Goal: Navigation & Orientation: Find specific page/section

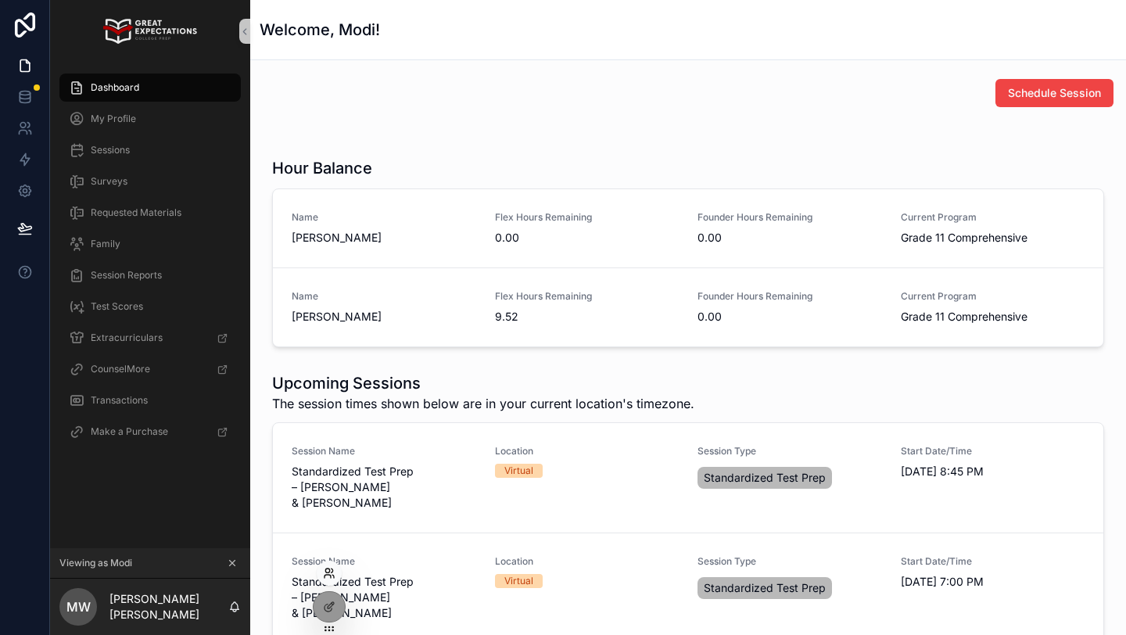
click at [328, 576] on icon at bounding box center [329, 573] width 13 height 13
click at [228, 565] on icon "scrollable content" at bounding box center [232, 563] width 11 height 11
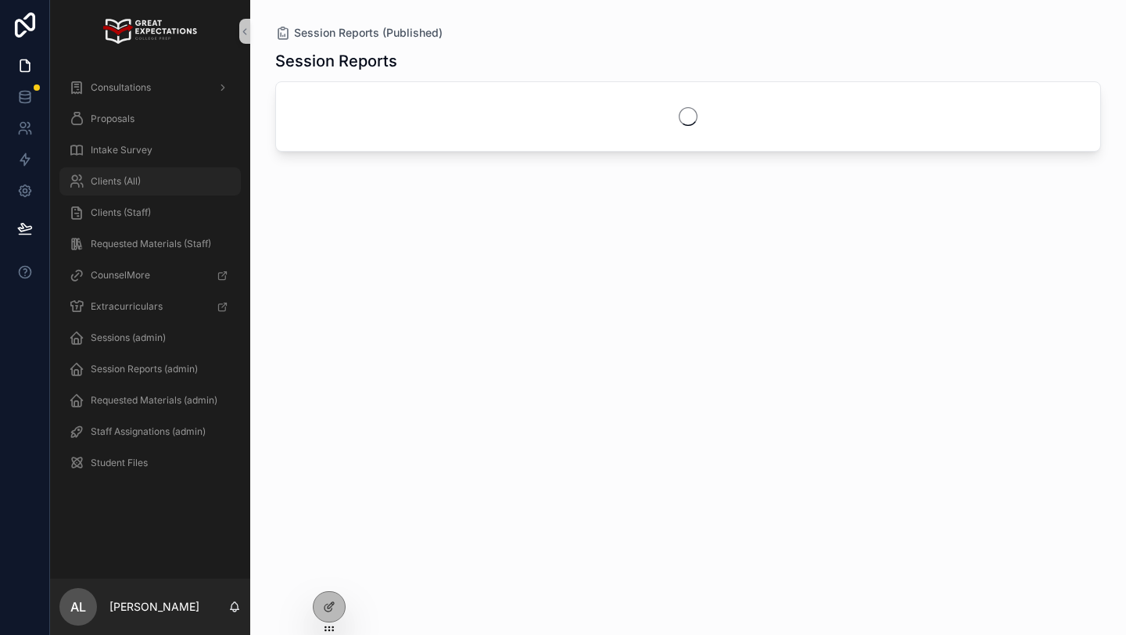
click at [149, 181] on div "Clients (All)" at bounding box center [150, 181] width 163 height 25
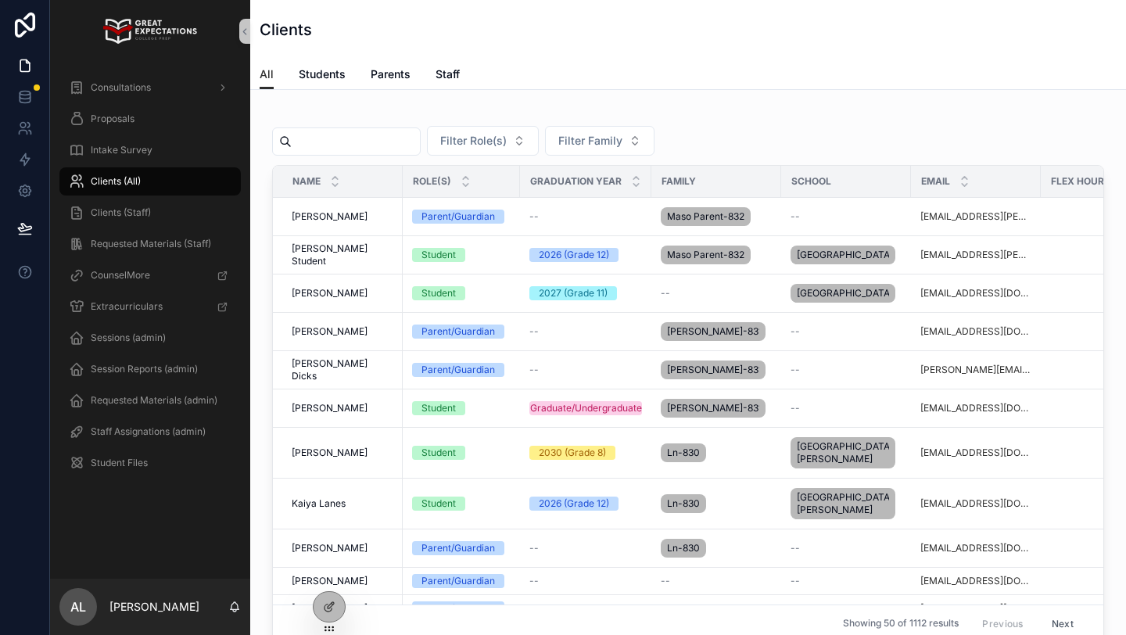
click at [340, 147] on input "scrollable content" at bounding box center [356, 142] width 128 height 22
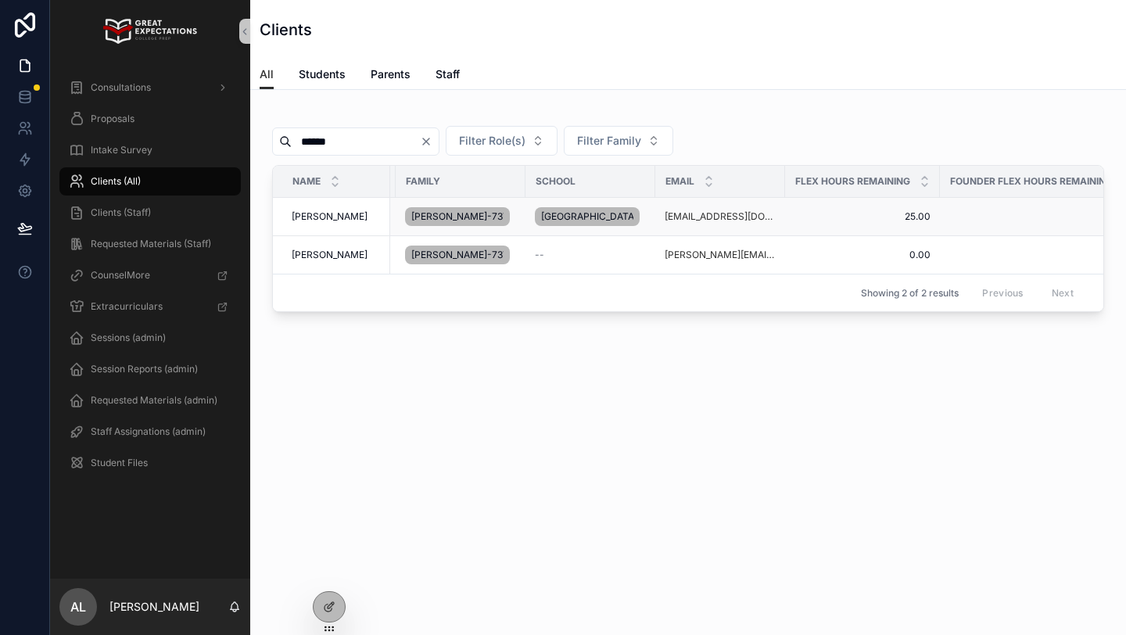
scroll to position [0, 389]
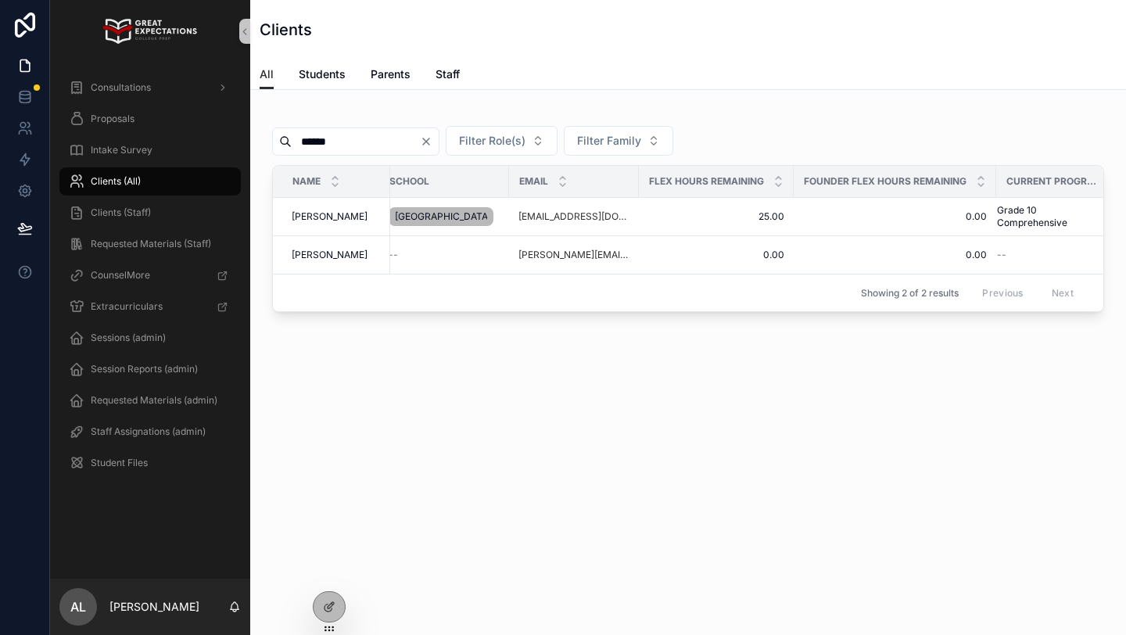
type input "******"
click at [330, 574] on icon at bounding box center [329, 573] width 13 height 13
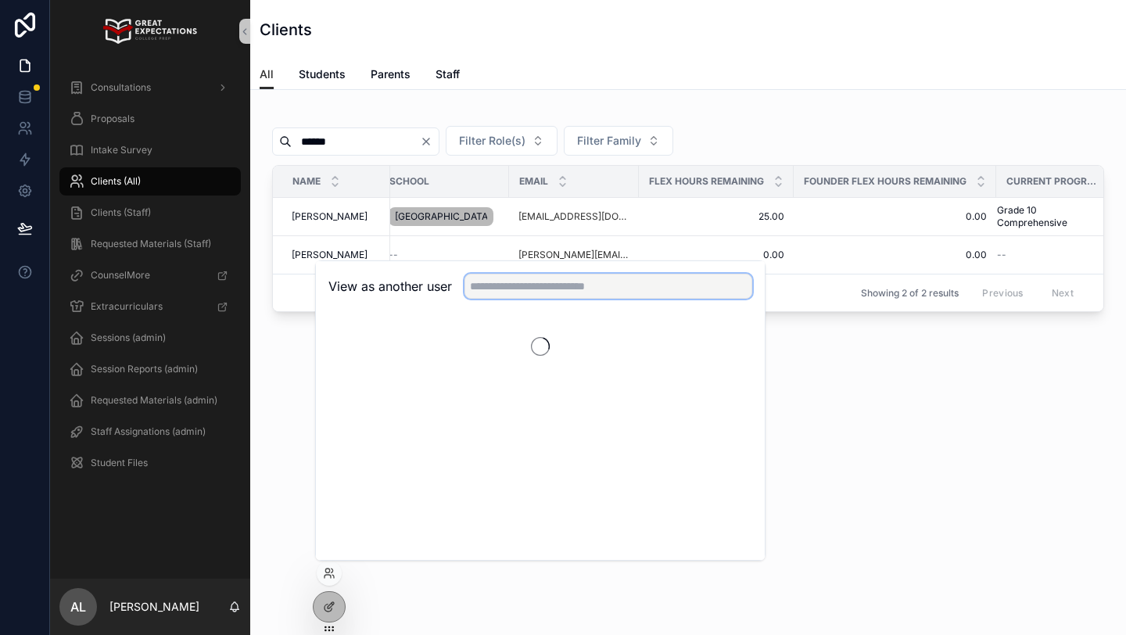
click at [511, 289] on input "text" at bounding box center [608, 286] width 288 height 25
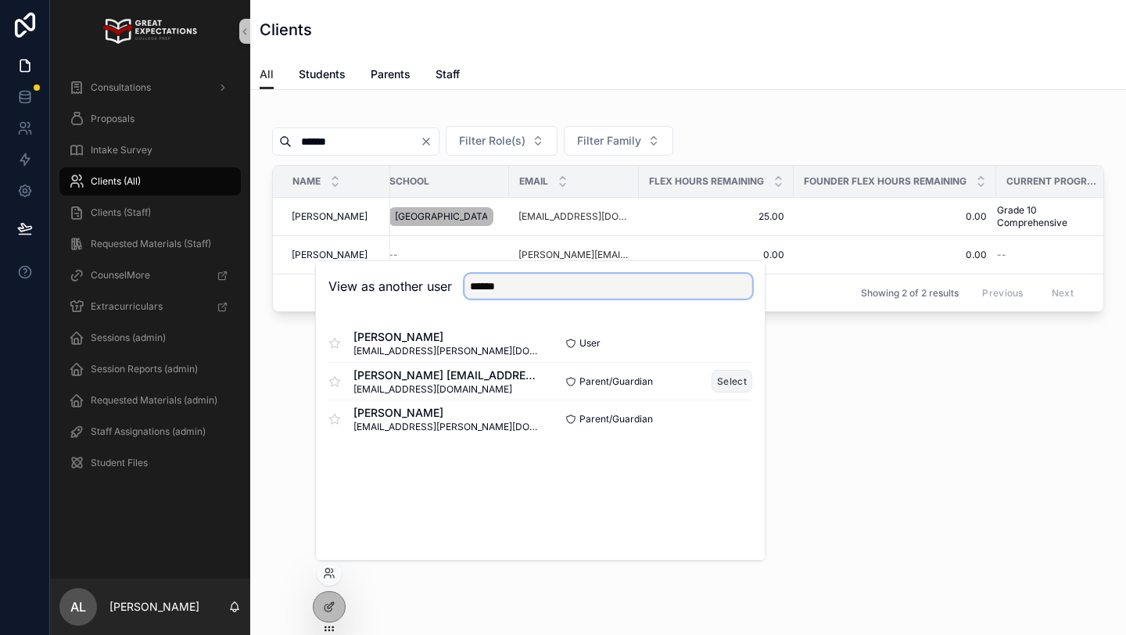
type input "******"
click at [729, 388] on button "Select" at bounding box center [732, 381] width 41 height 23
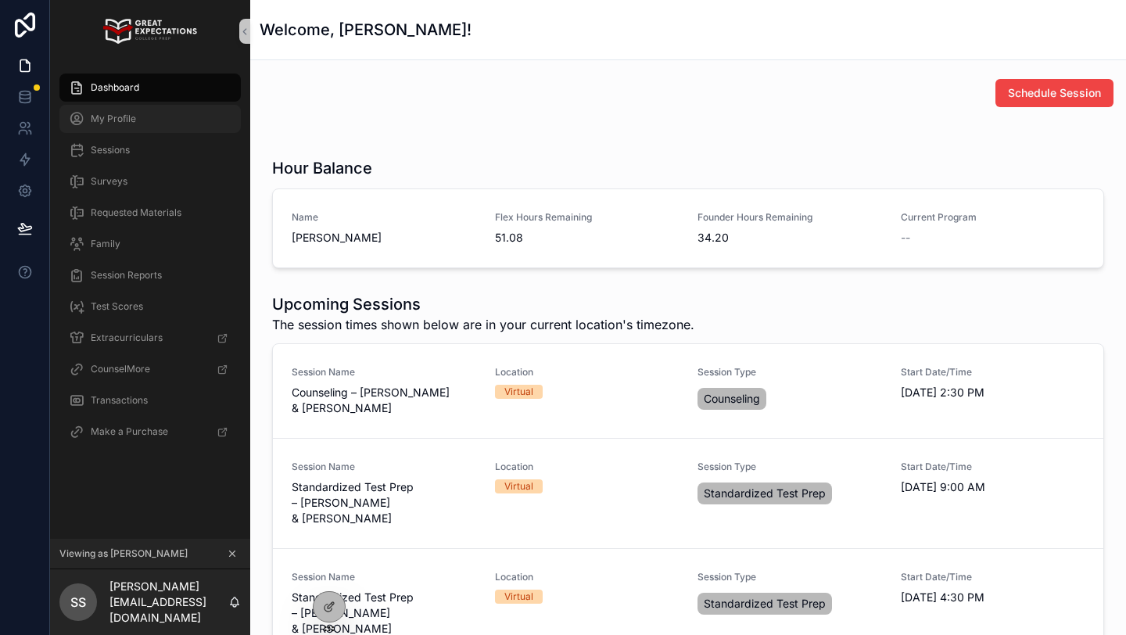
click at [113, 108] on div "My Profile" at bounding box center [150, 118] width 163 height 25
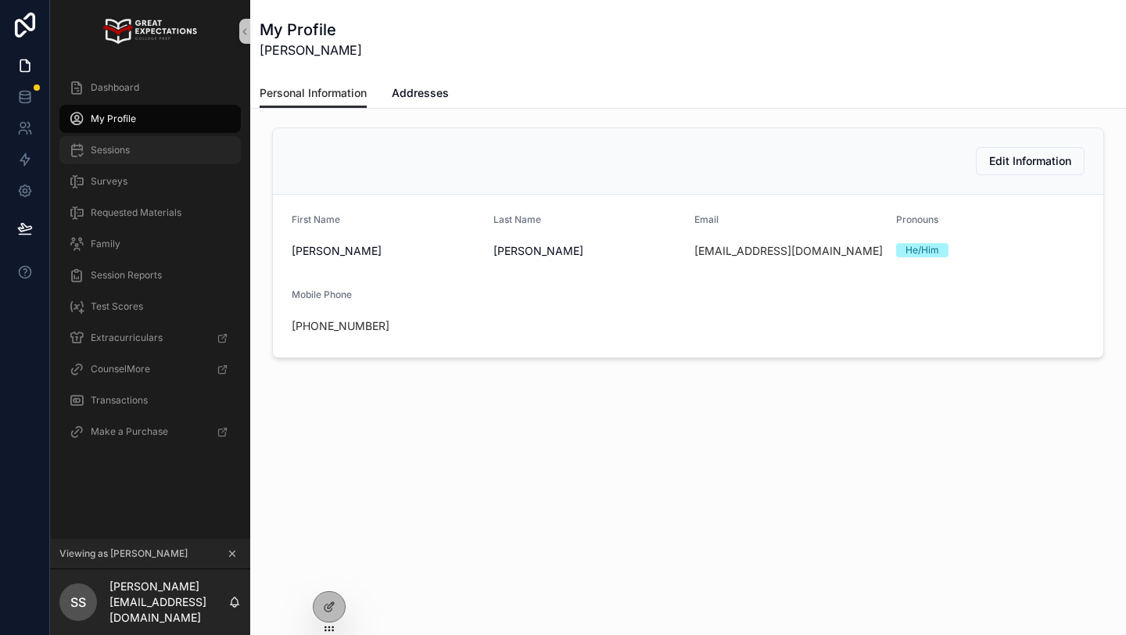
click at [120, 150] on span "Sessions" at bounding box center [110, 150] width 39 height 13
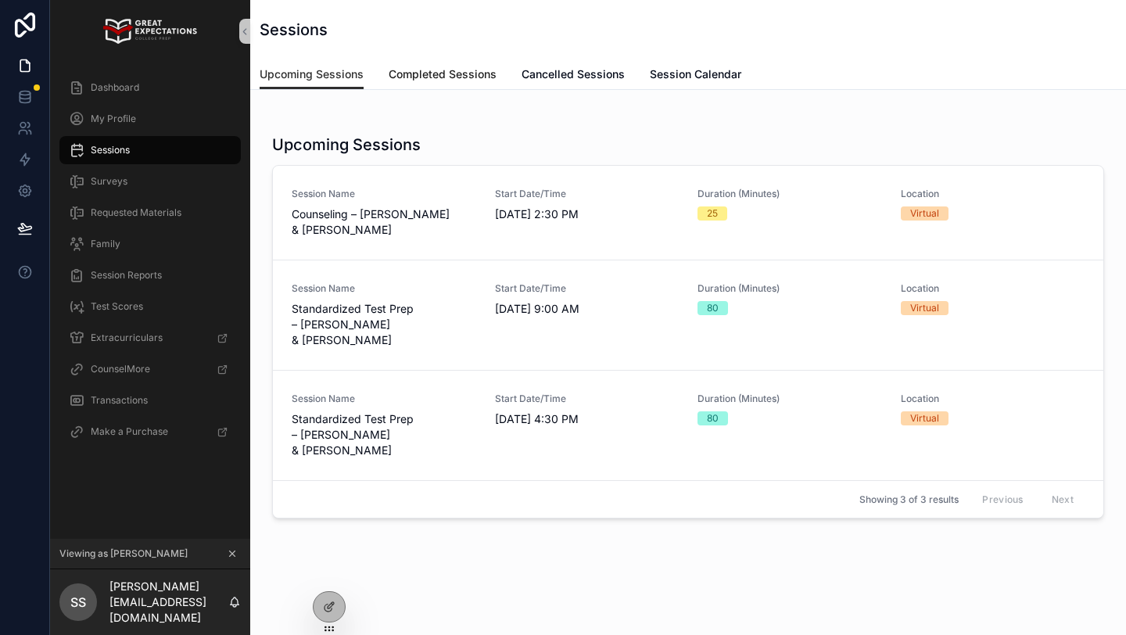
click at [427, 76] on span "Completed Sessions" at bounding box center [443, 74] width 108 height 16
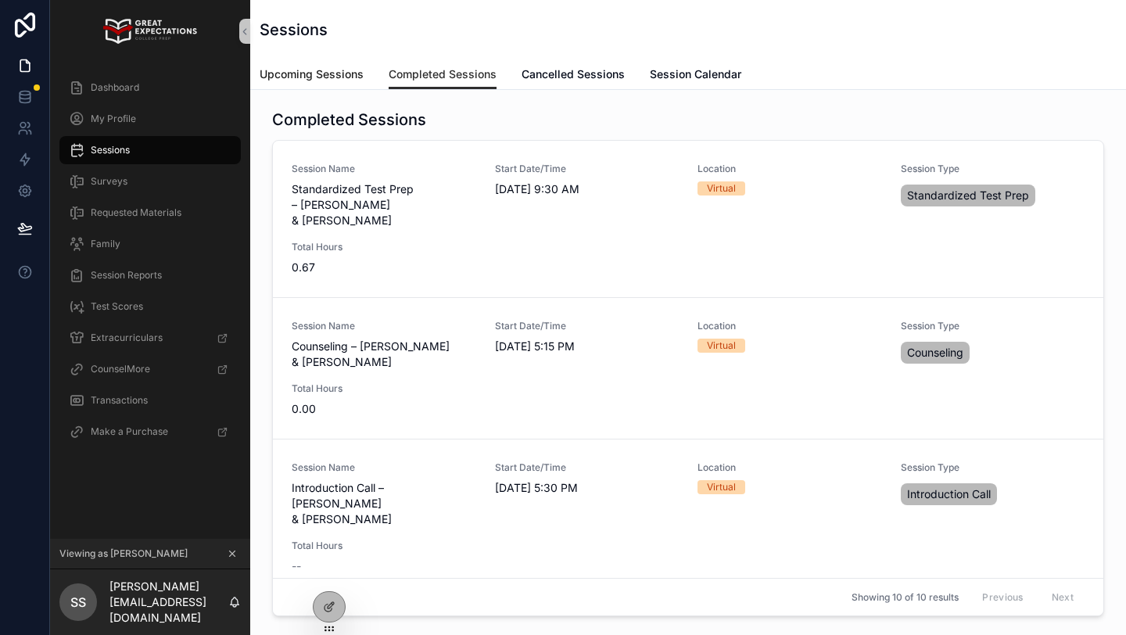
click at [300, 67] on span "Upcoming Sessions" at bounding box center [312, 74] width 104 height 16
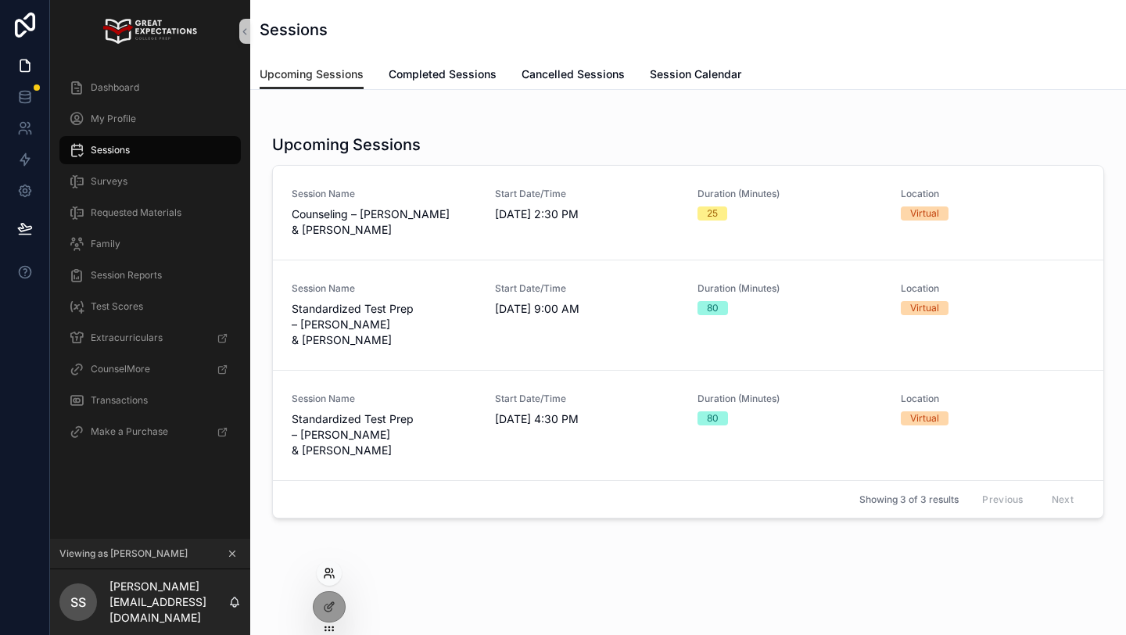
click at [329, 576] on icon at bounding box center [329, 573] width 13 height 13
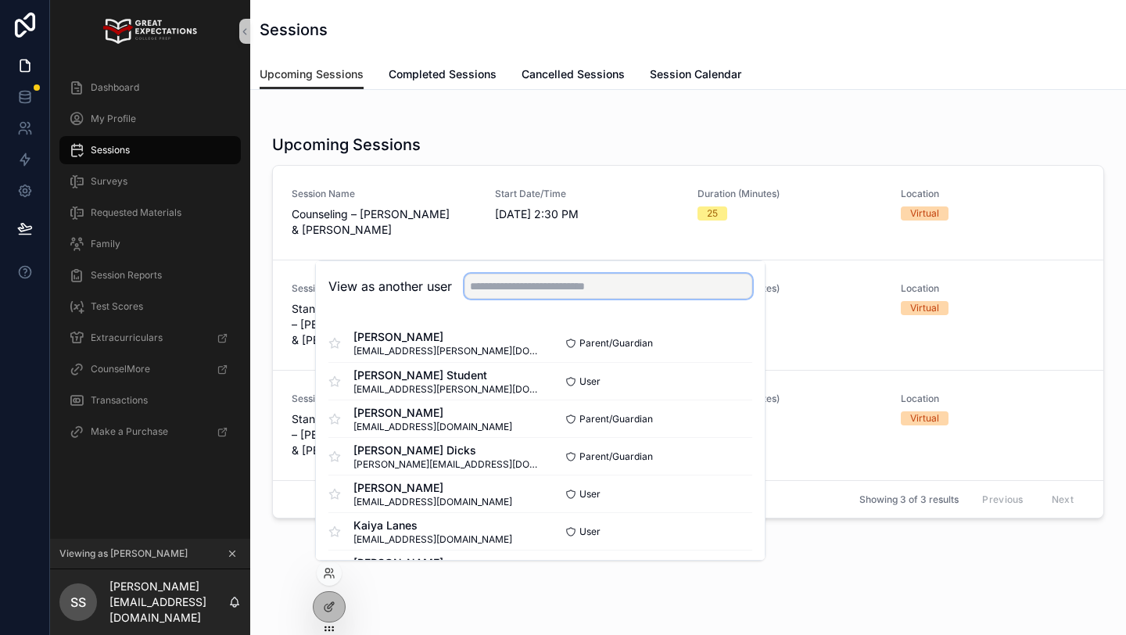
click at [512, 286] on input "text" at bounding box center [608, 286] width 288 height 25
type input "****"
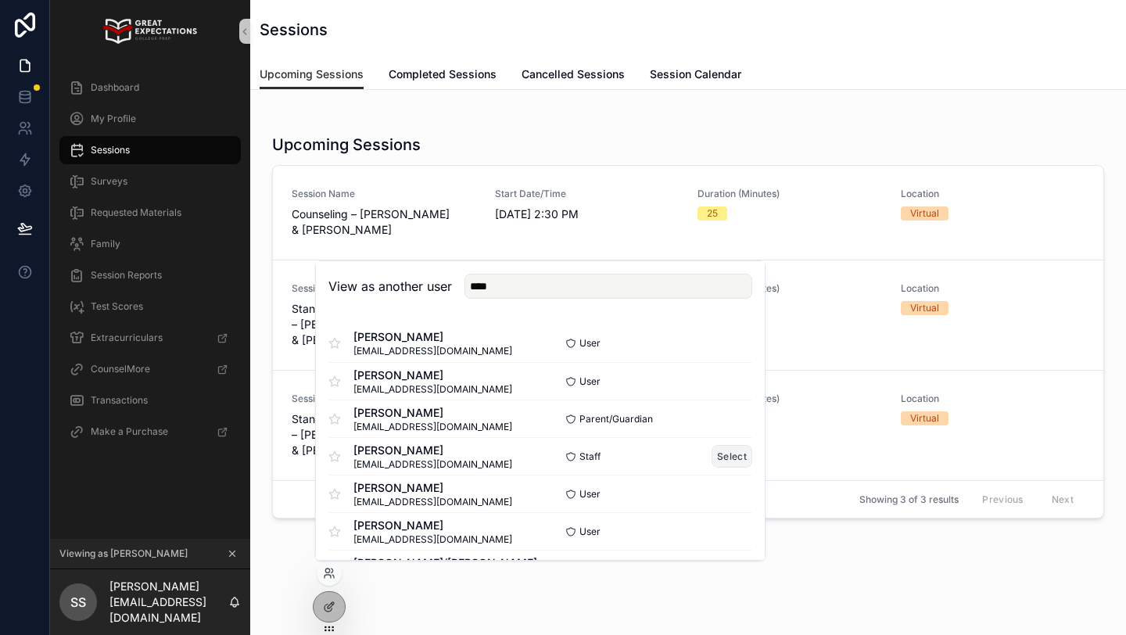
click at [734, 459] on button "Select" at bounding box center [732, 456] width 41 height 23
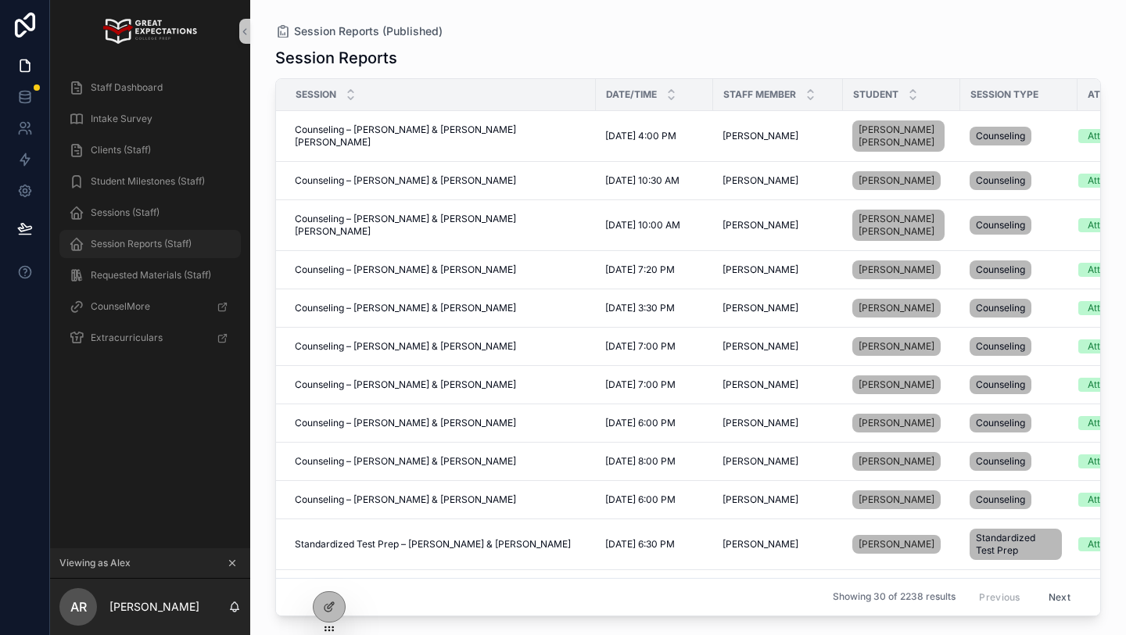
click at [137, 239] on span "Session Reports (Staff)" at bounding box center [141, 244] width 101 height 13
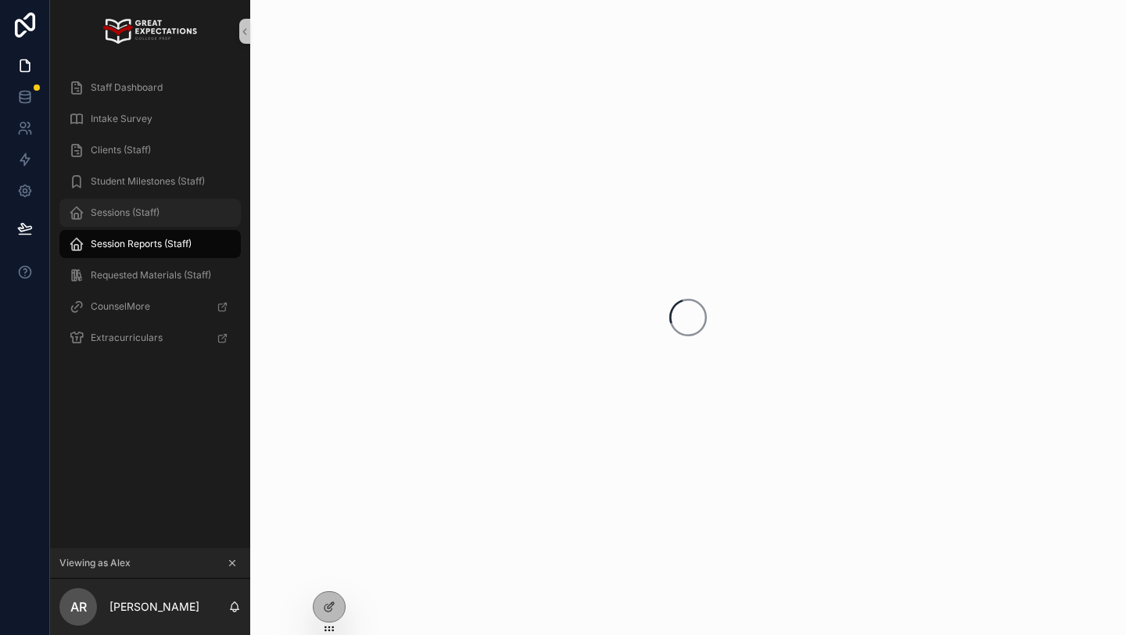
click at [135, 218] on span "Sessions (Staff)" at bounding box center [125, 212] width 69 height 13
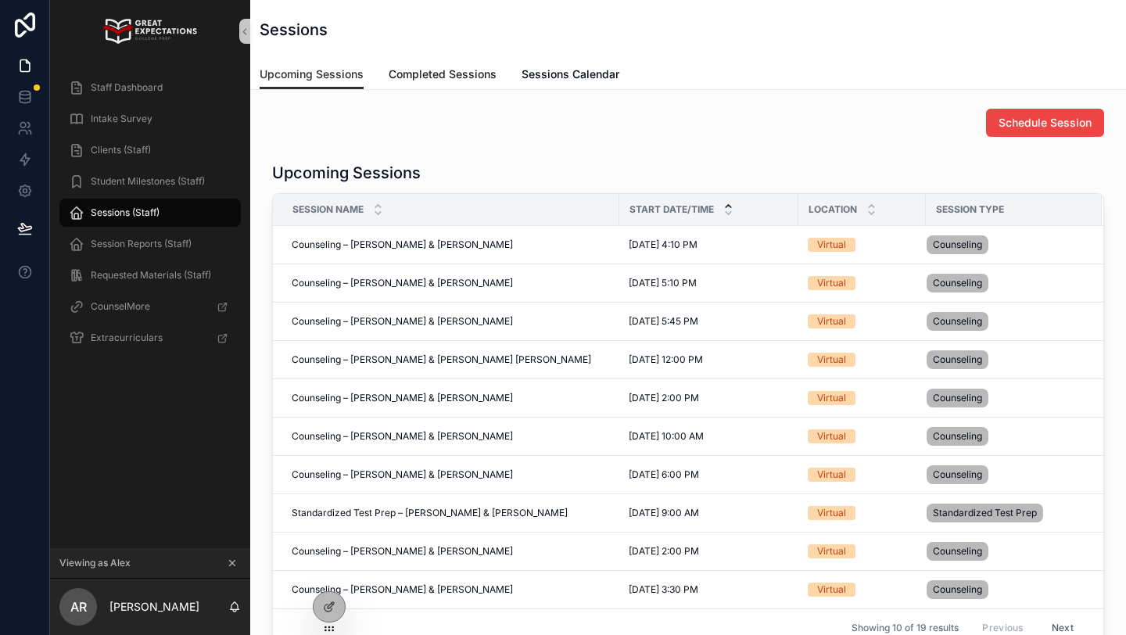
click at [439, 80] on span "Completed Sessions" at bounding box center [443, 74] width 108 height 16
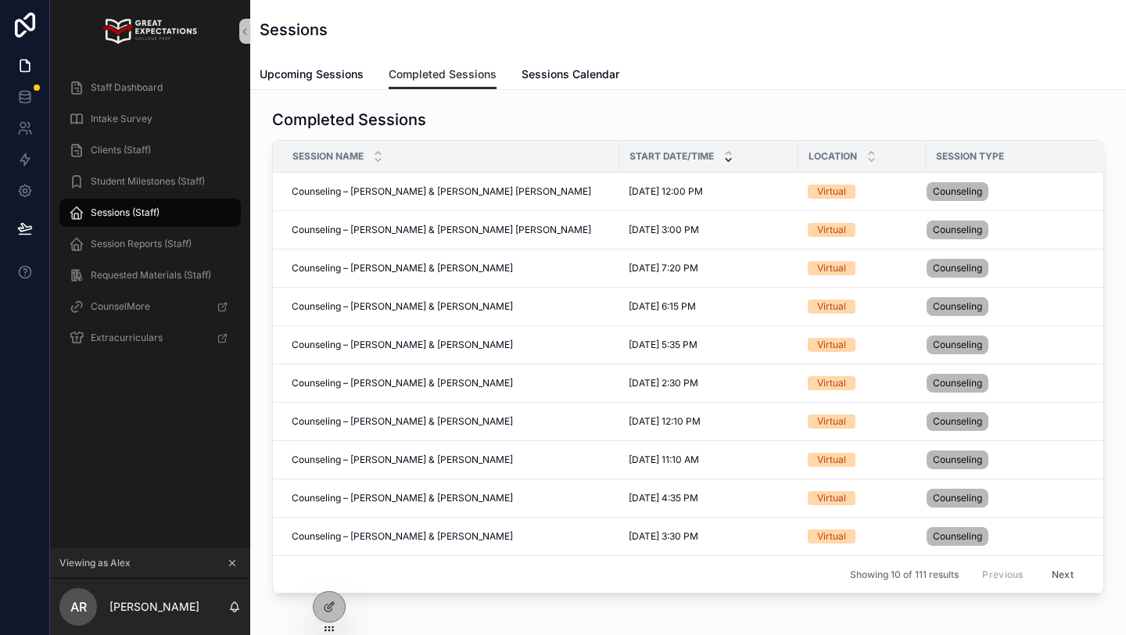
click at [511, 72] on div "Upcoming Sessions Completed Sessions Sessions Calendar" at bounding box center [688, 74] width 857 height 30
click at [537, 78] on span "Sessions Calendar" at bounding box center [571, 74] width 98 height 16
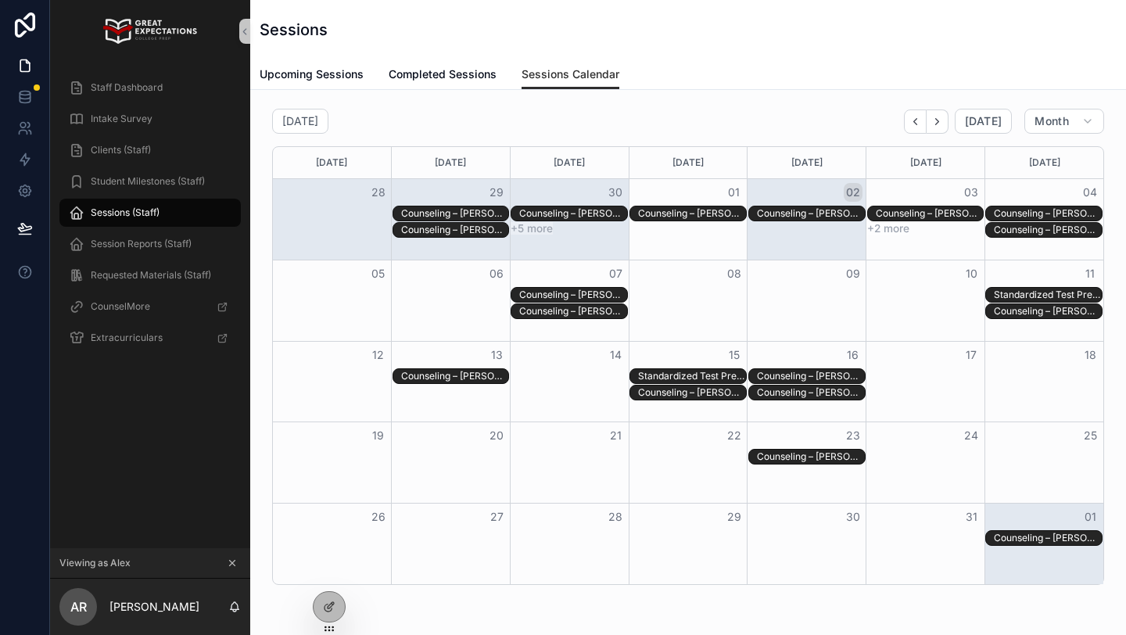
click at [680, 216] on div "Counseling – [PERSON_NAME] & [PERSON_NAME] [PERSON_NAME]" at bounding box center [692, 213] width 108 height 13
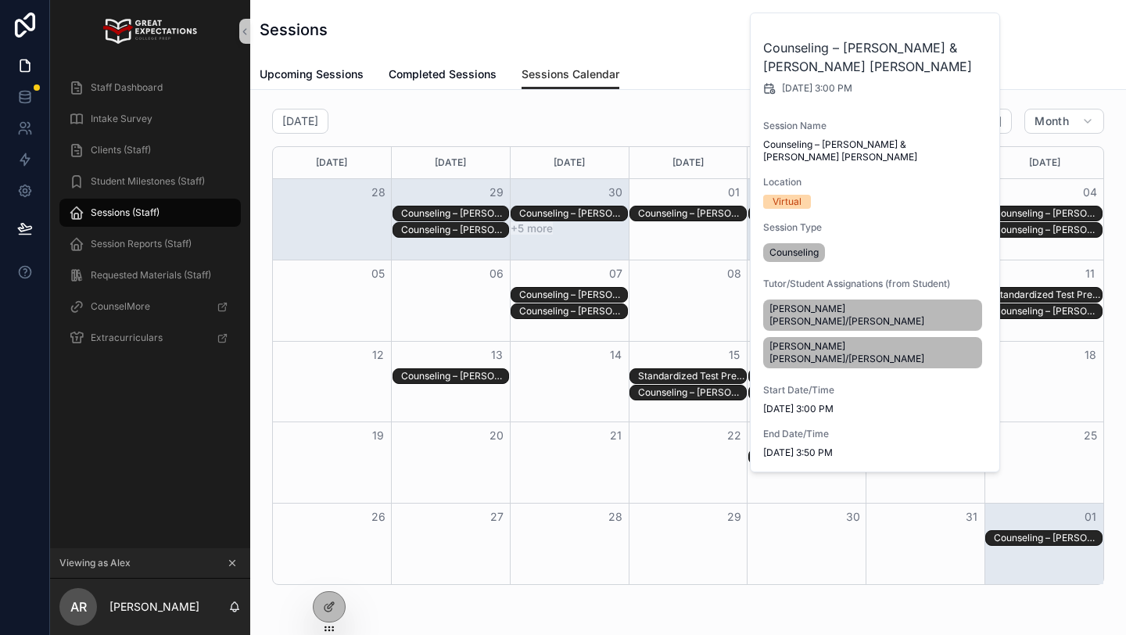
click at [680, 216] on div "Counseling – [PERSON_NAME] & [PERSON_NAME] [PERSON_NAME]" at bounding box center [692, 213] width 108 height 13
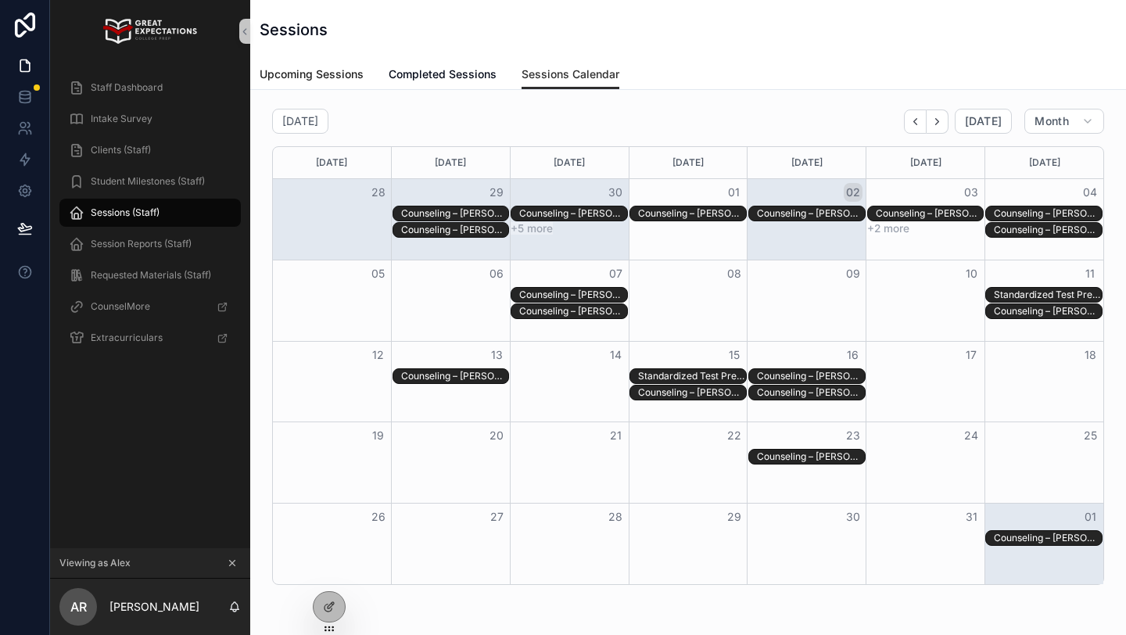
click at [330, 77] on span "Upcoming Sessions" at bounding box center [312, 74] width 104 height 16
